Goal: Navigation & Orientation: Find specific page/section

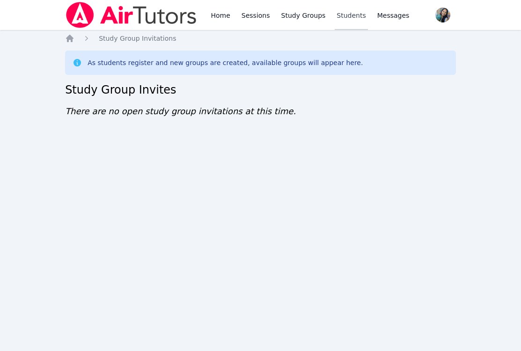
click at [348, 15] on link "Students" at bounding box center [351, 15] width 33 height 30
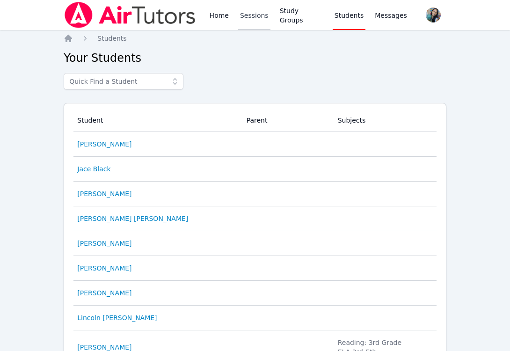
click at [255, 16] on link "Sessions" at bounding box center [254, 15] width 32 height 30
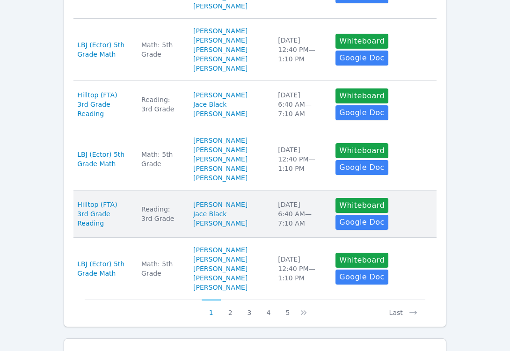
scroll to position [534, 0]
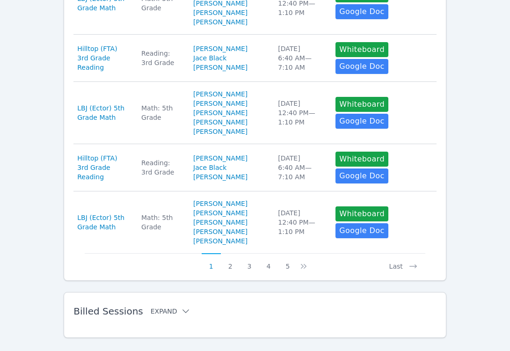
click at [160, 306] on button "Expand" at bounding box center [171, 310] width 40 height 9
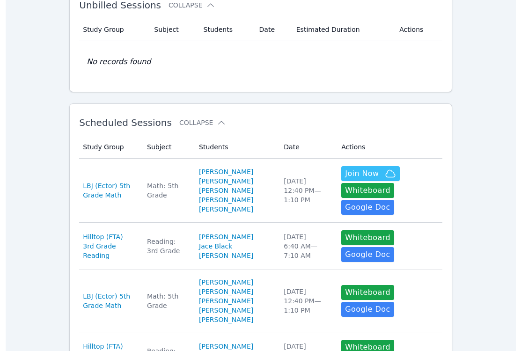
scroll to position [0, 0]
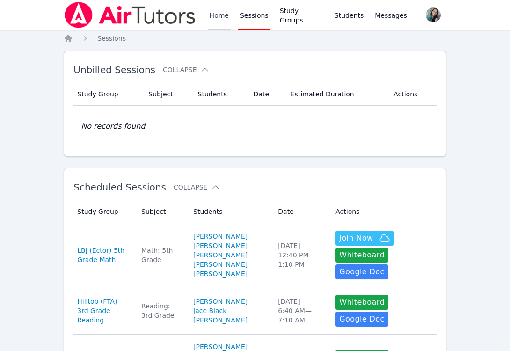
click at [216, 16] on link "Home" at bounding box center [219, 15] width 23 height 30
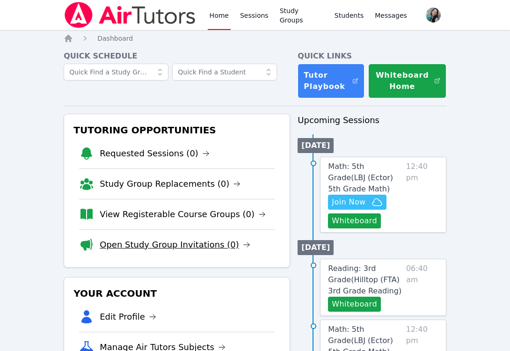
click at [183, 245] on link "Open Study Group Invitations (0)" at bounding box center [175, 244] width 151 height 13
